Goal: Task Accomplishment & Management: Complete application form

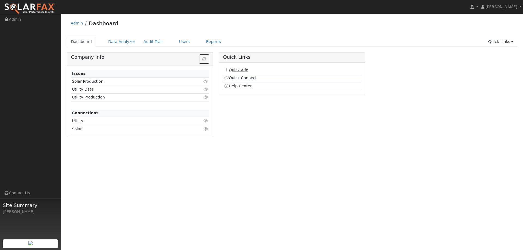
click at [234, 70] on link "Quick Add" at bounding box center [236, 70] width 24 height 4
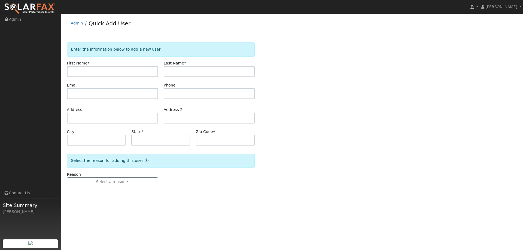
click at [139, 72] on input "text" at bounding box center [112, 71] width 91 height 11
type input "Joy"
click at [178, 72] on input "text" at bounding box center [209, 71] width 91 height 11
type input "Innes"
type input "v"
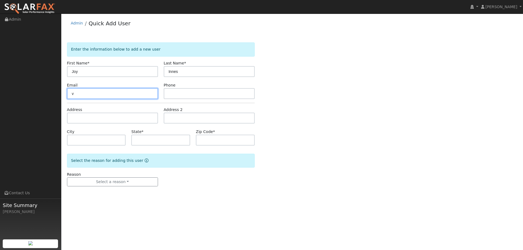
click at [126, 93] on input "v" at bounding box center [112, 93] width 91 height 11
paste input "joy@actsweb.org"
type input "joy@actsweb.org"
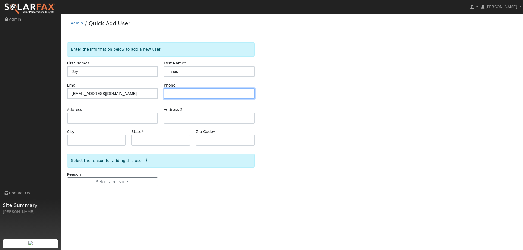
paste input "(949) 433-4271"
click at [184, 97] on input "(949) 433-4271" at bounding box center [209, 93] width 91 height 11
type input "(949) 433-4271"
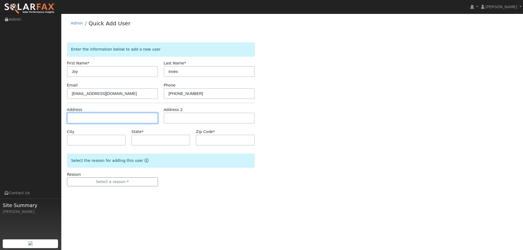
click at [125, 120] on input "text" at bounding box center [112, 118] width 91 height 11
paste input "204 Chadwick Way"
click at [138, 117] on input "text" at bounding box center [112, 118] width 91 height 11
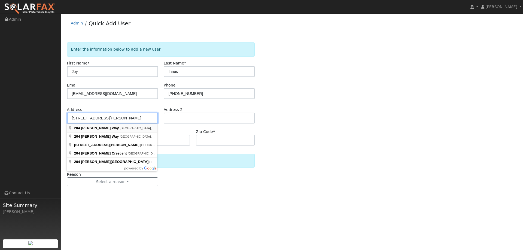
type input "204 Chadwick Way"
type input "Benicia"
type input "CA"
type input "94510"
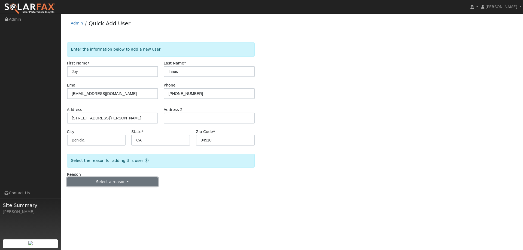
click at [120, 180] on button "Select a reason" at bounding box center [112, 182] width 91 height 9
click at [111, 190] on link "New lead" at bounding box center [97, 194] width 60 height 8
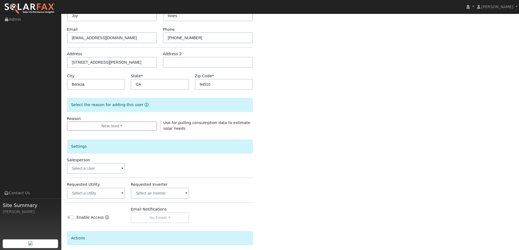
scroll to position [102, 0]
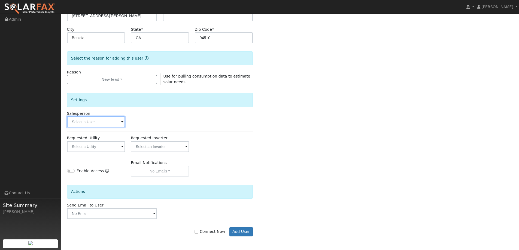
click at [82, 124] on input "text" at bounding box center [96, 122] width 58 height 11
type input "ada"
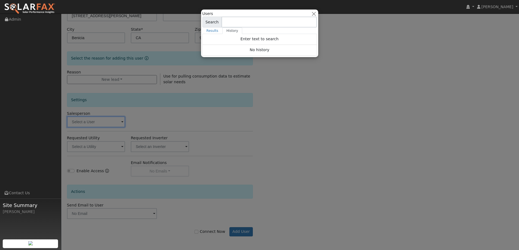
click at [111, 119] on div at bounding box center [259, 125] width 519 height 250
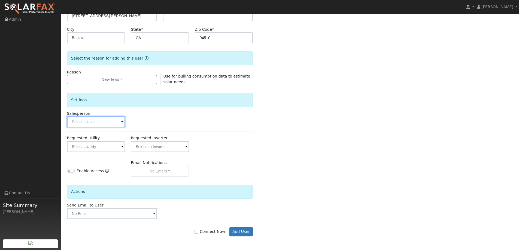
click at [109, 121] on input "text" at bounding box center [96, 122] width 58 height 11
type input "a"
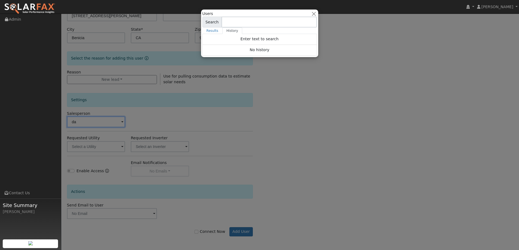
type input "d"
type input "ada"
click at [138, 113] on div at bounding box center [259, 125] width 519 height 250
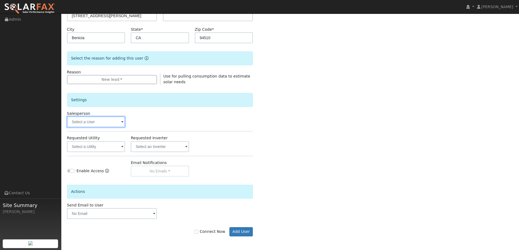
click at [105, 124] on input "text" at bounding box center [96, 122] width 58 height 11
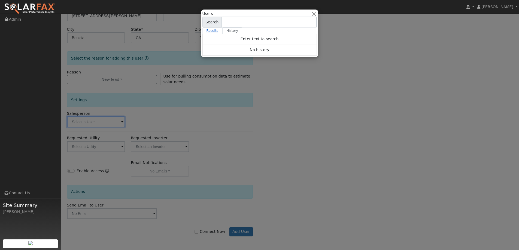
click at [217, 28] on link "Results" at bounding box center [212, 31] width 20 height 7
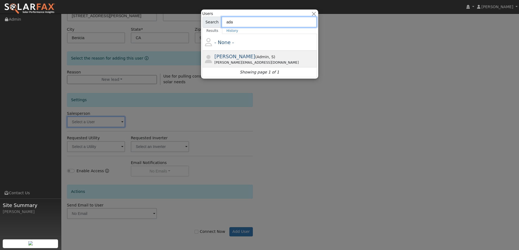
type input "ada"
click at [231, 54] on span "Adam Hedemark" at bounding box center [234, 57] width 41 height 6
type input "Adam Hedemark"
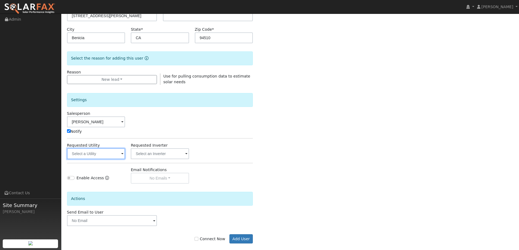
click at [99, 152] on input "text" at bounding box center [96, 153] width 58 height 11
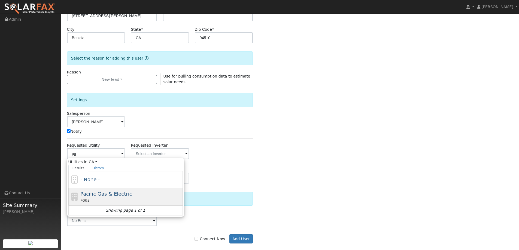
click at [103, 200] on div "PG&E" at bounding box center [130, 201] width 101 height 6
type input "Pacific Gas & Electric"
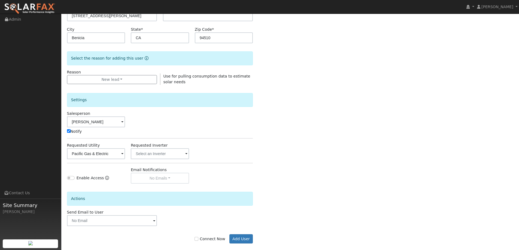
scroll to position [109, 0]
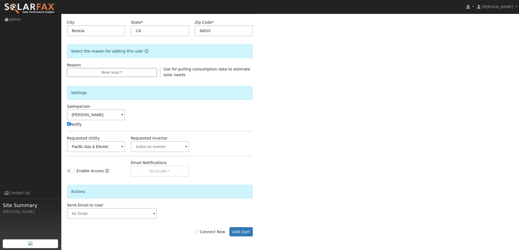
click at [213, 228] on div "Connect Now Add User" at bounding box center [160, 231] width 192 height 9
click at [215, 233] on label "Connect Now" at bounding box center [209, 232] width 31 height 6
click at [198, 233] on input "Connect Now" at bounding box center [196, 232] width 4 height 4
checkbox input "true"
click at [238, 234] on button "Add User" at bounding box center [241, 231] width 24 height 9
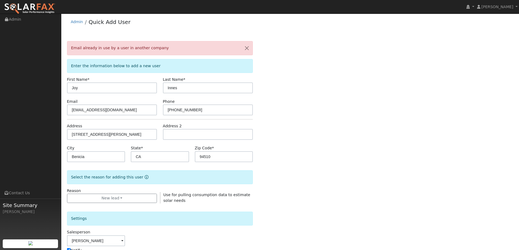
scroll to position [0, 0]
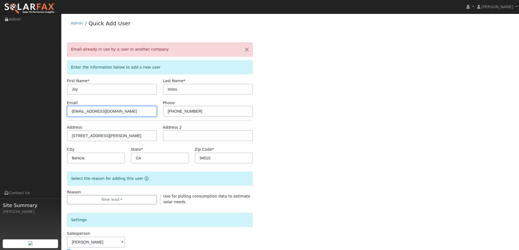
drag, startPoint x: 107, startPoint y: 112, endPoint x: 49, endPoint y: 114, distance: 57.5
click at [49, 114] on div "installed Lilliana Cruz Lilliana Cruz Profile My Company Help Center Terms Of S…" at bounding box center [259, 196] width 519 height 364
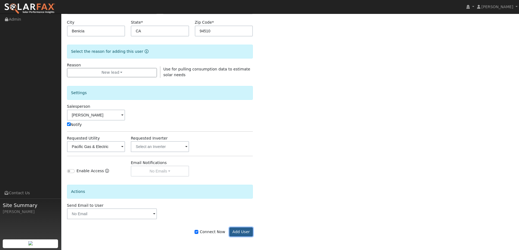
click at [246, 233] on button "Add User" at bounding box center [241, 232] width 24 height 9
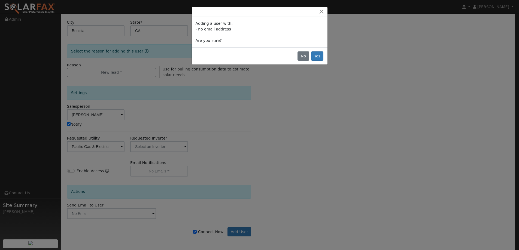
scroll to position [109, 0]
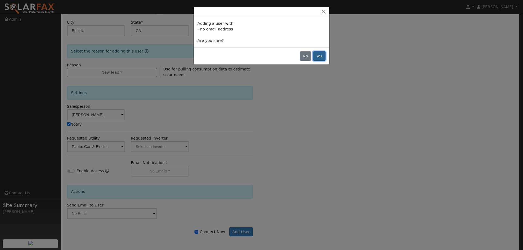
click at [318, 56] on button "Yes" at bounding box center [319, 55] width 13 height 9
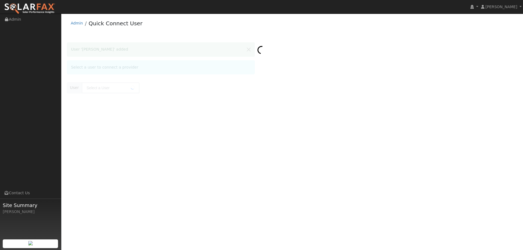
type input "Joy Innes"
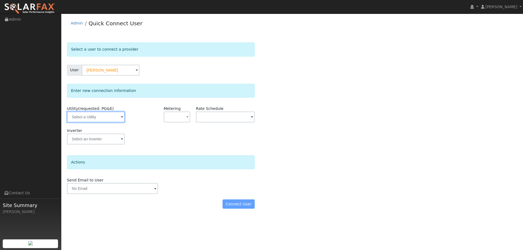
click at [107, 120] on input "text" at bounding box center [96, 117] width 58 height 11
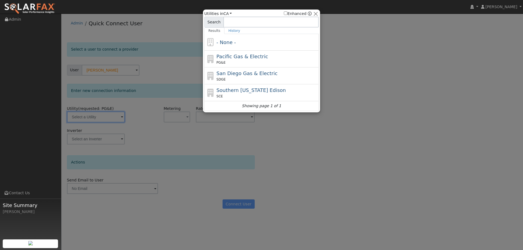
click at [108, 115] on div at bounding box center [261, 125] width 523 height 250
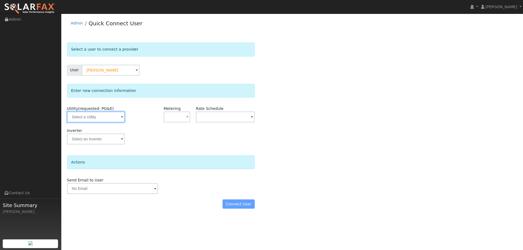
click at [108, 120] on input "text" at bounding box center [96, 117] width 58 height 11
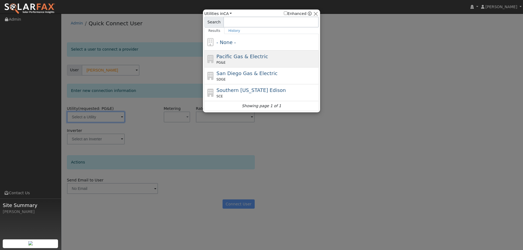
click at [221, 57] on span "Pacific Gas & Electric" at bounding box center [242, 57] width 51 height 6
type input "PG&E"
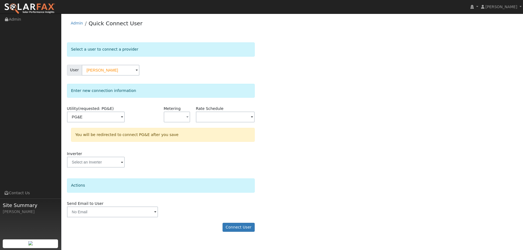
click at [305, 141] on div "Select a user to connect a provider User Joy Innes Account Default Account Defa…" at bounding box center [292, 139] width 450 height 195
click at [247, 228] on button "Connect User" at bounding box center [239, 227] width 32 height 9
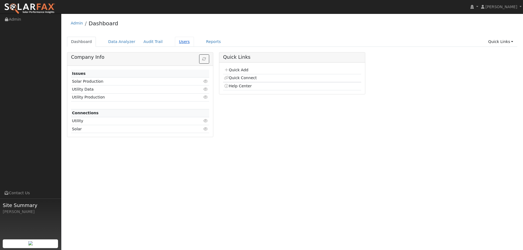
click at [175, 44] on link "Users" at bounding box center [184, 42] width 19 height 10
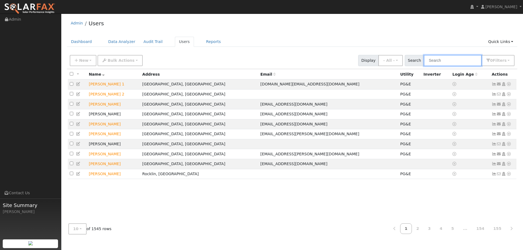
click at [435, 60] on input "text" at bounding box center [453, 60] width 58 height 11
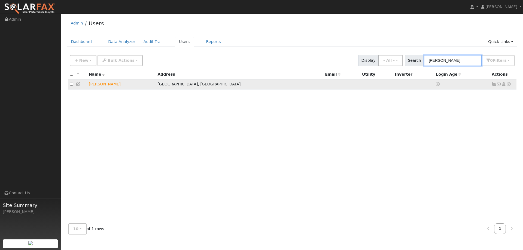
type input "joy innes"
click at [507, 86] on icon at bounding box center [508, 84] width 5 height 4
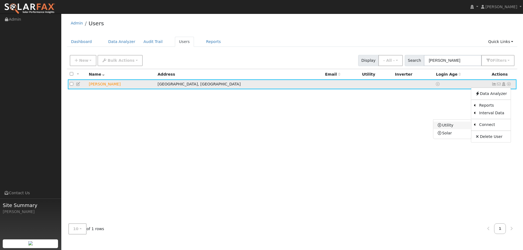
click at [453, 128] on link "Utility" at bounding box center [452, 126] width 38 height 8
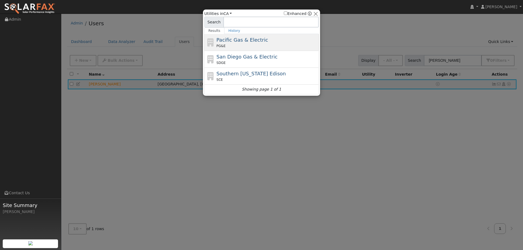
click at [287, 47] on div "PG&E" at bounding box center [267, 46] width 101 height 5
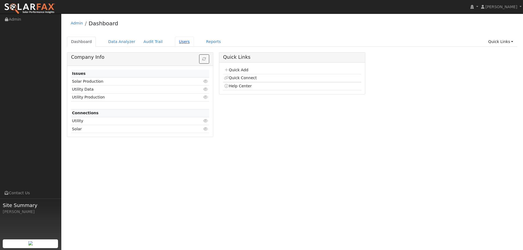
click at [175, 41] on link "Users" at bounding box center [184, 42] width 19 height 10
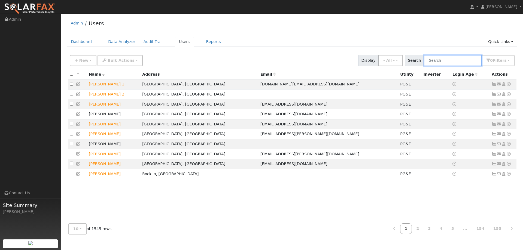
click at [446, 58] on input "text" at bounding box center [453, 60] width 58 height 11
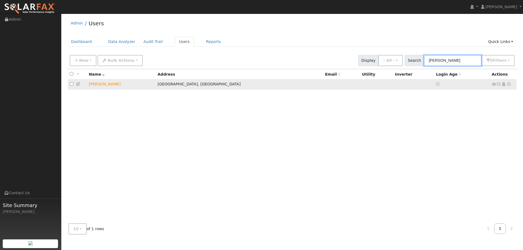
type input "joy innes"
click at [508, 85] on icon at bounding box center [508, 84] width 5 height 4
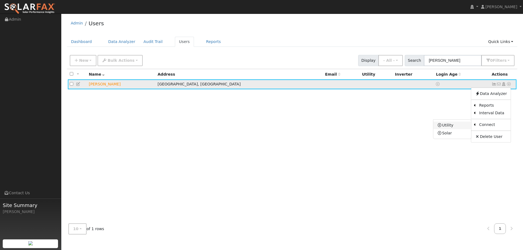
click at [459, 124] on link "Utility" at bounding box center [452, 126] width 38 height 8
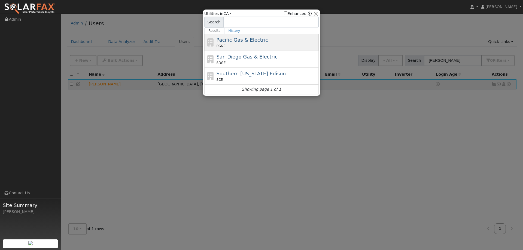
click at [283, 38] on div "Pacific Gas & Electric PG&E" at bounding box center [267, 42] width 101 height 12
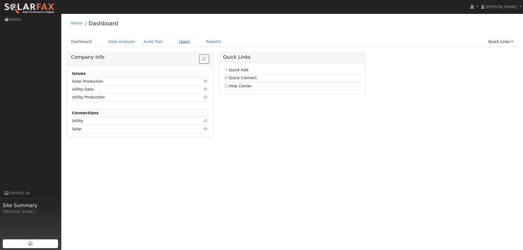
click at [175, 45] on link "Users" at bounding box center [184, 42] width 19 height 10
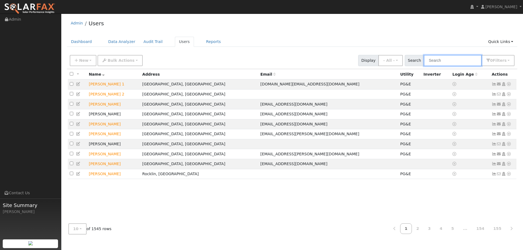
click at [442, 58] on input "text" at bounding box center [453, 60] width 58 height 11
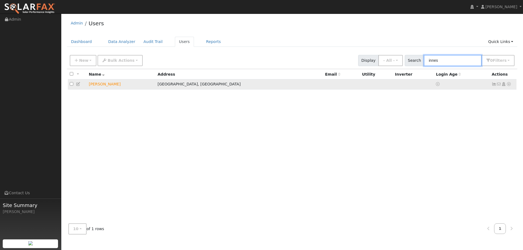
type input "innes"
click at [509, 84] on icon at bounding box center [508, 84] width 5 height 4
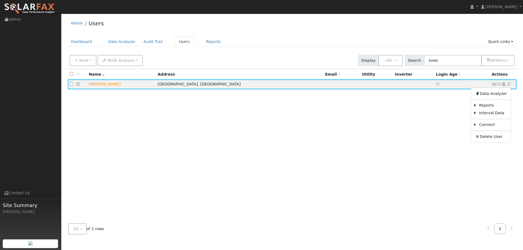
click at [0, 0] on link "Utility" at bounding box center [0, 0] width 0 height 0
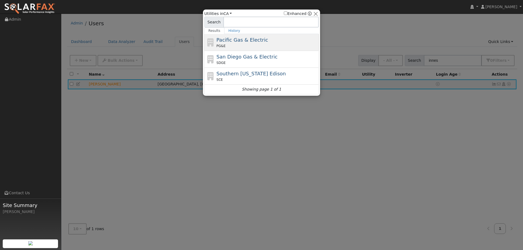
click at [241, 37] on span "Pacific Gas & Electric" at bounding box center [242, 40] width 51 height 6
